Goal: Subscribe to service/newsletter

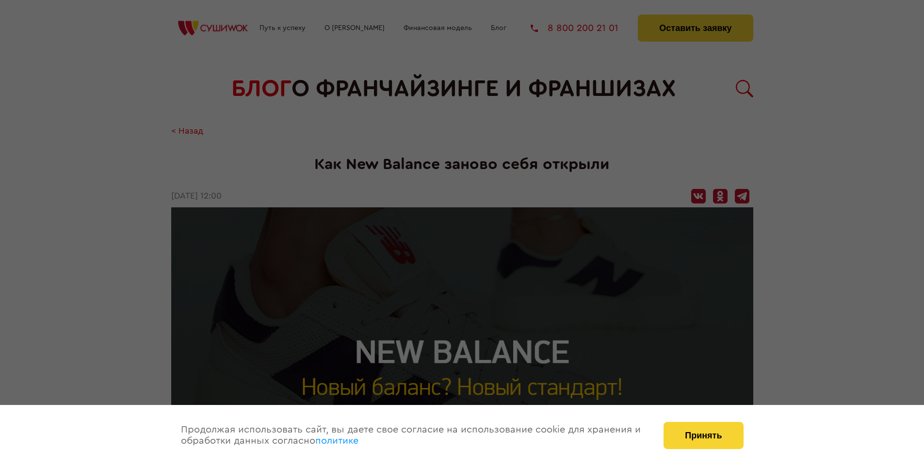
scroll to position [1329, 0]
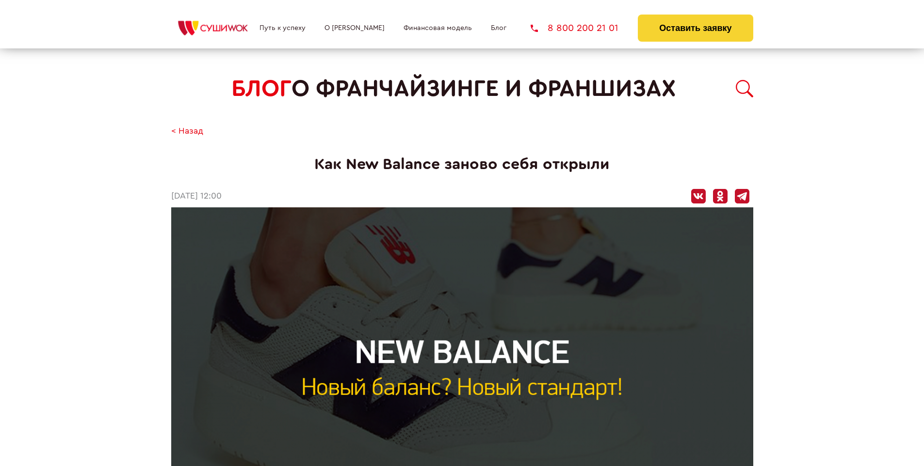
scroll to position [1329, 0]
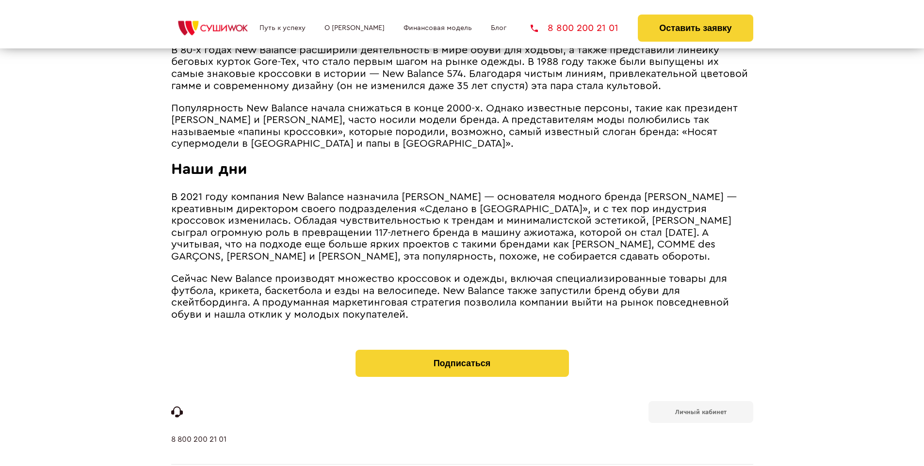
click at [700, 409] on b "Личный кабинет" at bounding box center [700, 412] width 51 height 6
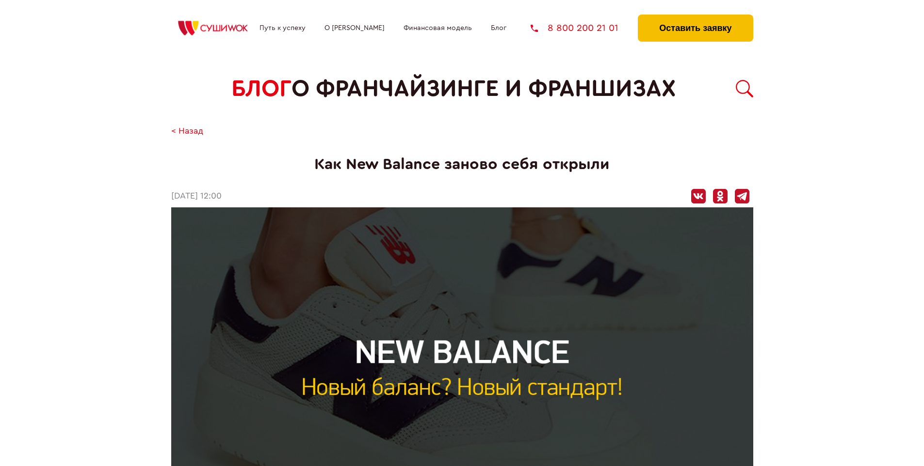
click at [695, 17] on button "Оставить заявку" at bounding box center [695, 28] width 115 height 27
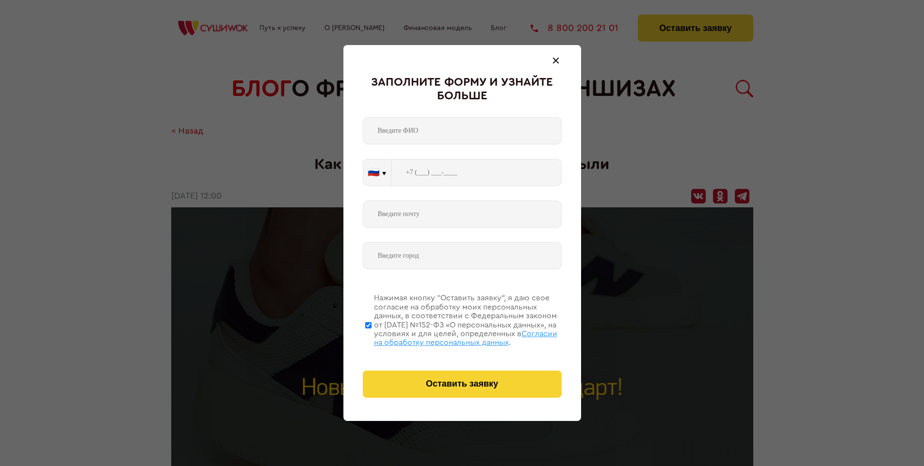
click at [449, 337] on span "Согласии на обработку персональных данных" at bounding box center [465, 338] width 183 height 16
click at [371, 337] on input "Нажимая кнопку “Оставить заявку”, я даю свое согласие на обработку моих персона…" at bounding box center [368, 326] width 6 height 78
checkbox input "false"
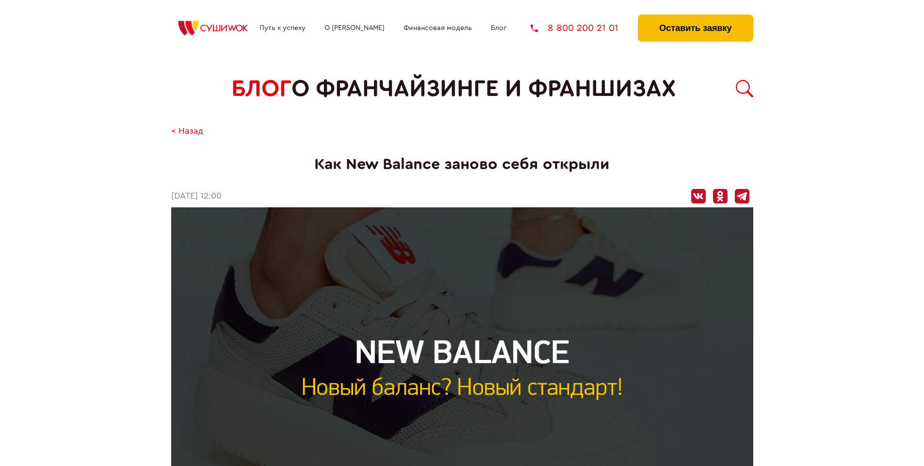
click at [695, 17] on button "Оставить заявку" at bounding box center [695, 28] width 115 height 27
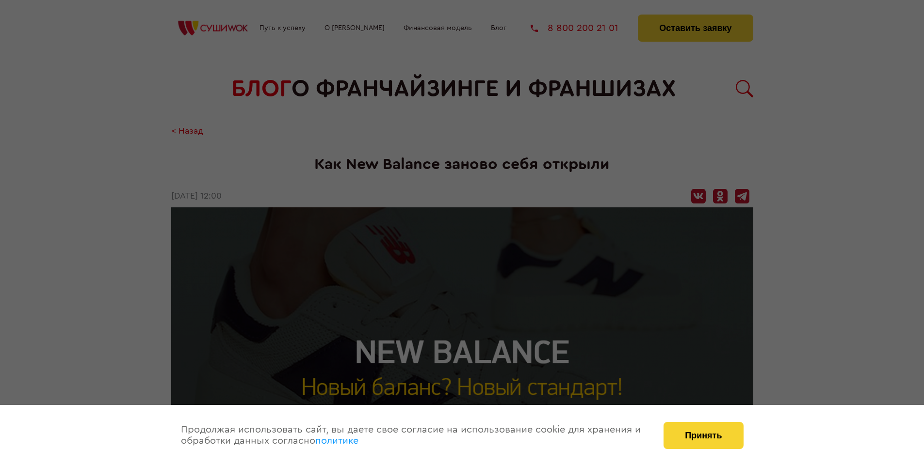
scroll to position [1329, 0]
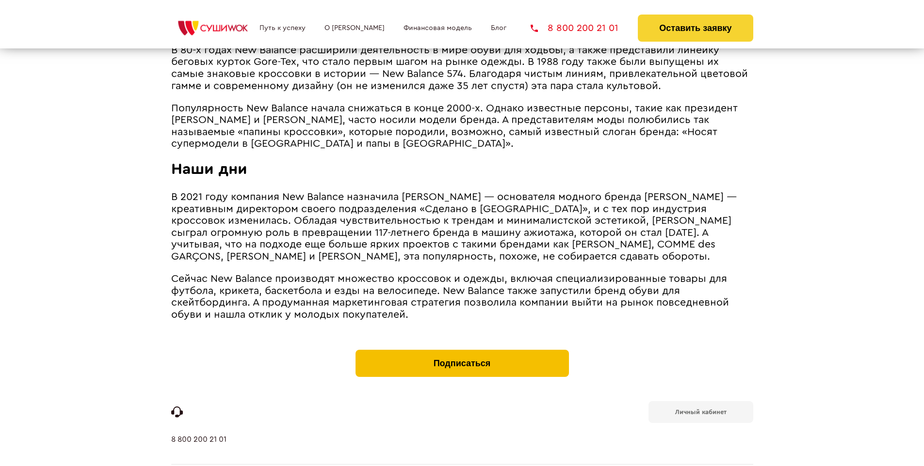
click at [462, 350] on button "Подписаться" at bounding box center [461, 363] width 213 height 27
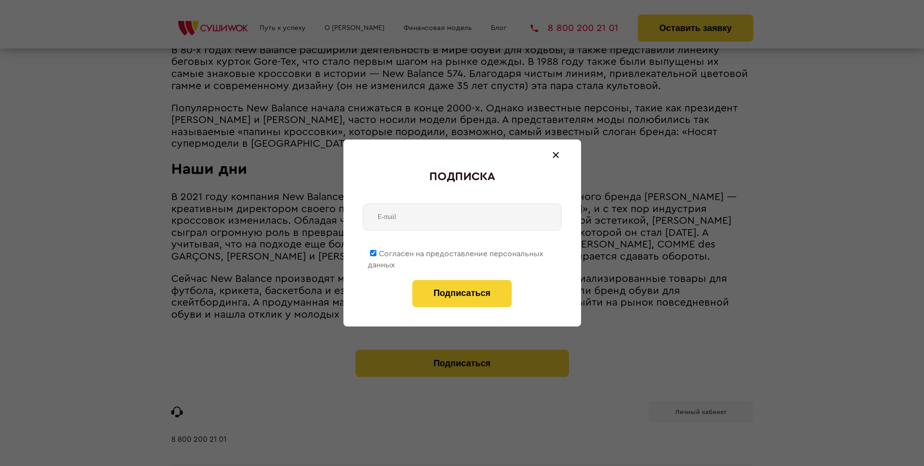
click at [456, 252] on span "Согласен на предоставление персональных данных" at bounding box center [456, 259] width 176 height 19
click at [376, 252] on input "Согласен на предоставление персональных данных" at bounding box center [373, 253] width 6 height 6
checkbox input "false"
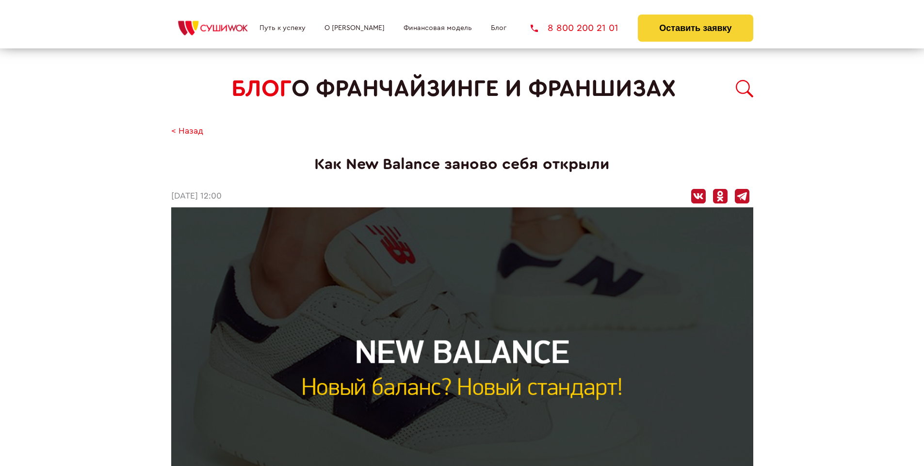
scroll to position [1329, 0]
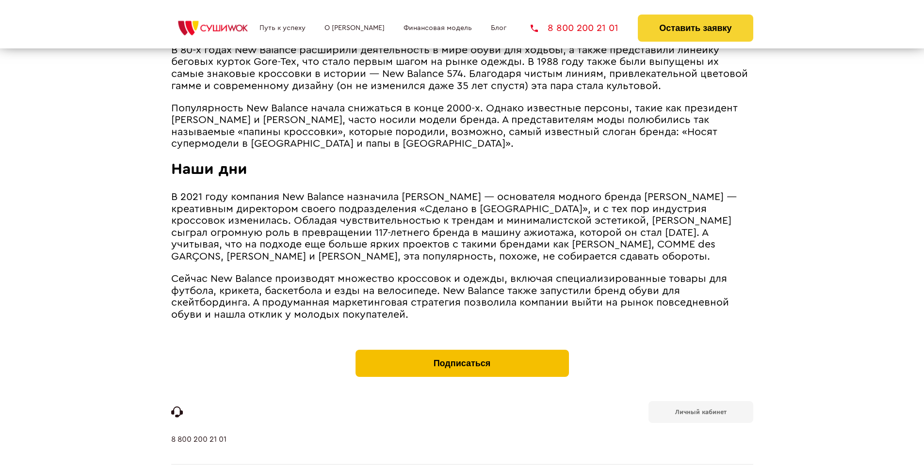
click at [462, 350] on button "Подписаться" at bounding box center [461, 363] width 213 height 27
